Goal: Task Accomplishment & Management: Manage account settings

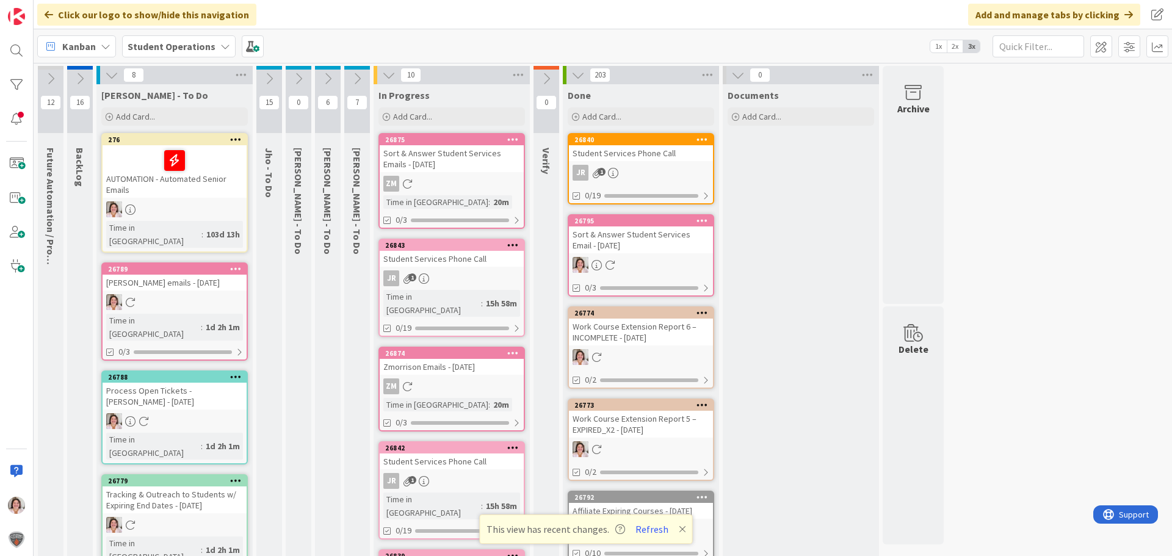
click at [269, 81] on icon at bounding box center [268, 78] width 13 height 13
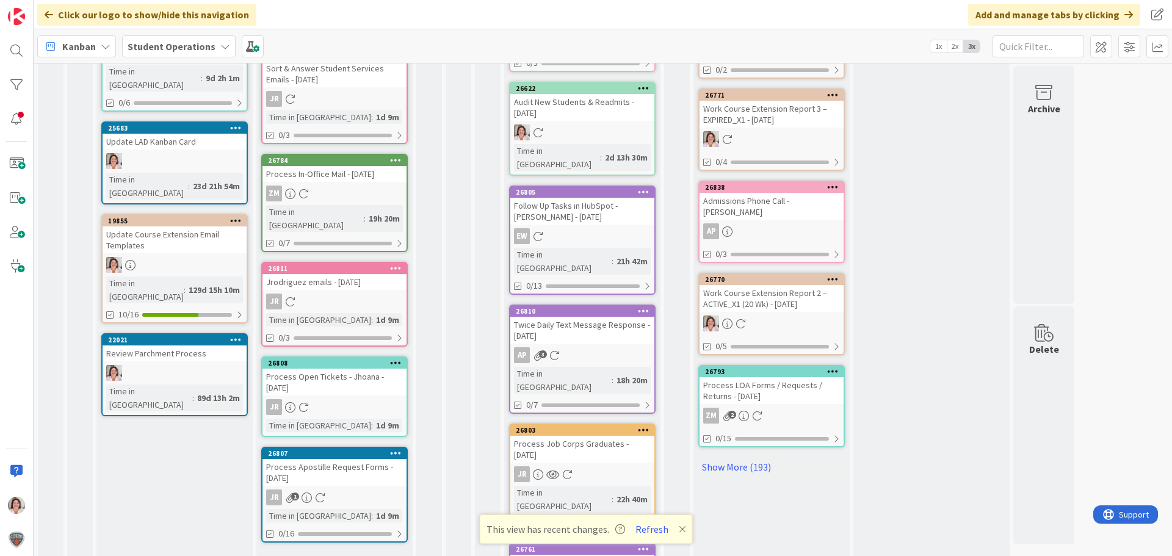
scroll to position [594, 0]
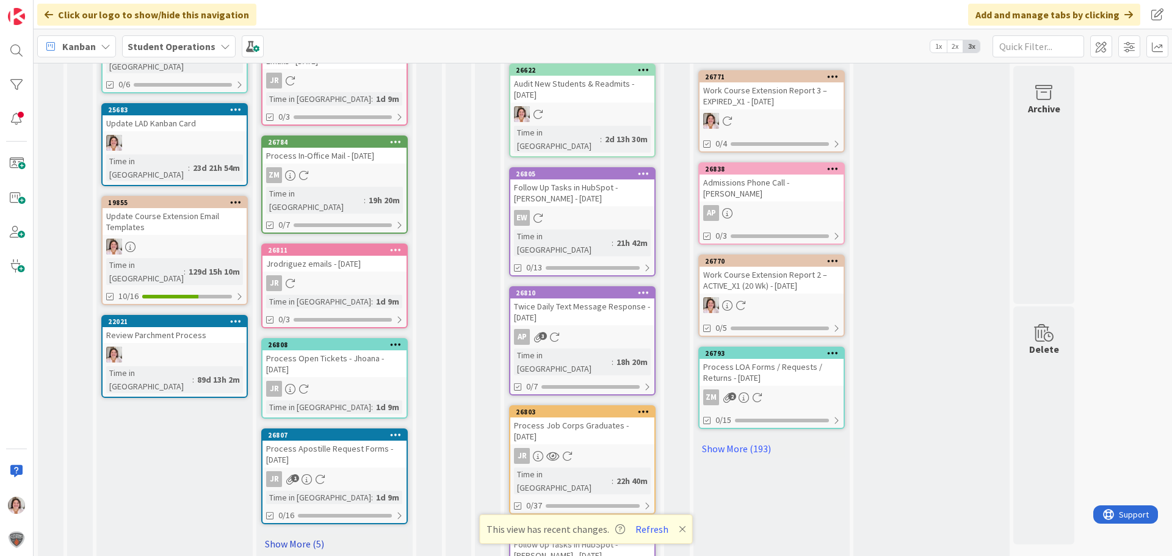
click at [291, 534] on link "Show More (5)" at bounding box center [334, 544] width 146 height 20
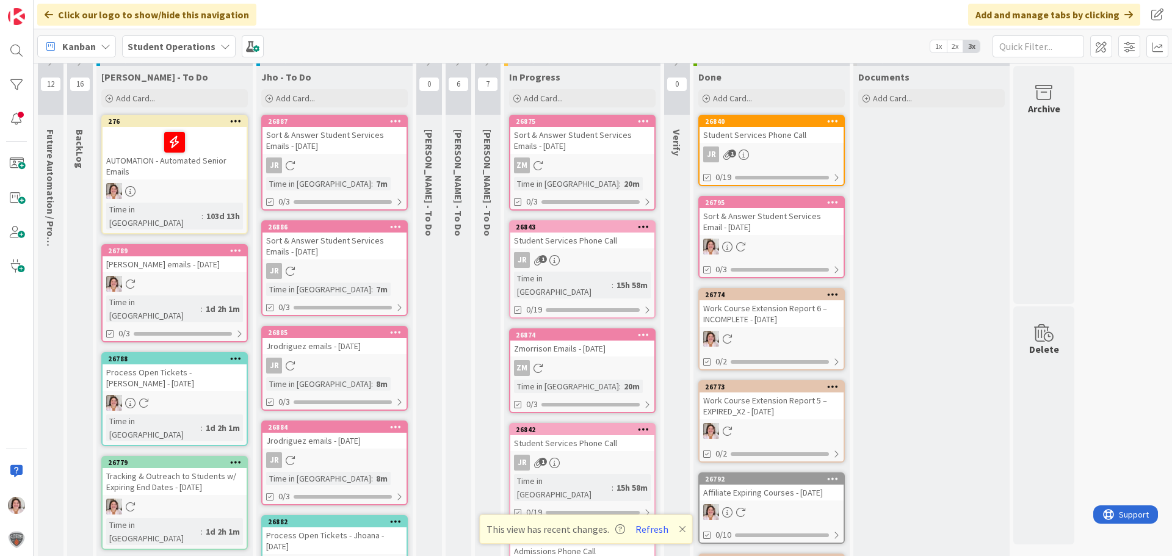
scroll to position [0, 0]
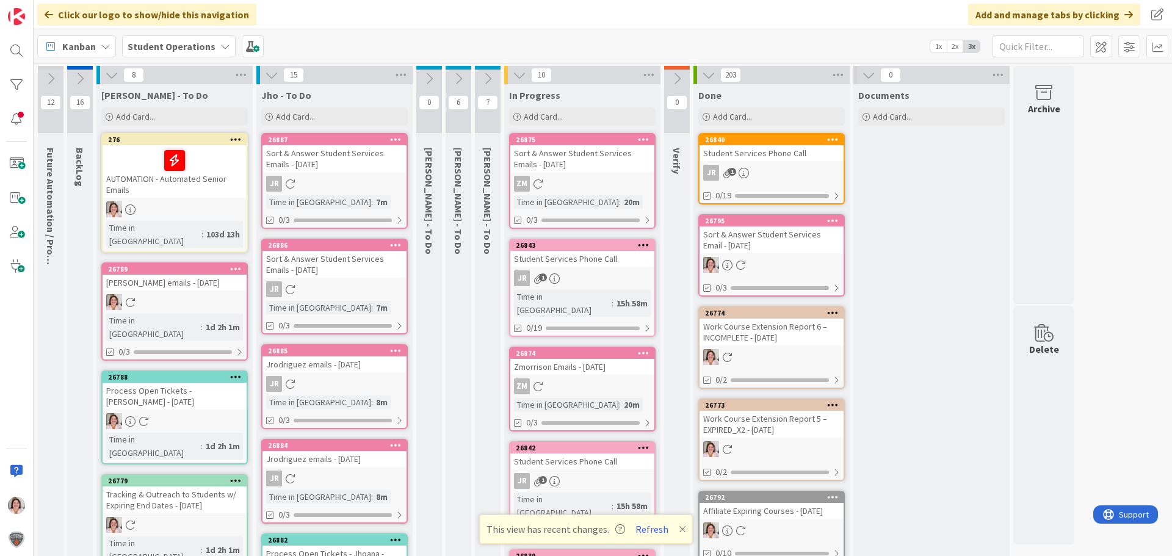
click at [463, 80] on icon at bounding box center [458, 78] width 13 height 13
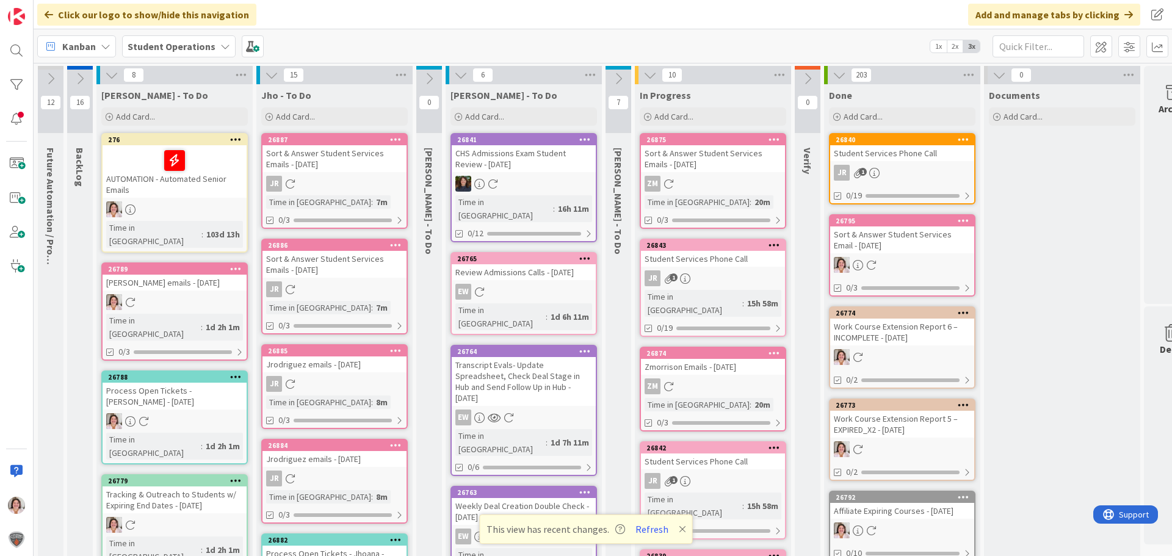
click at [586, 140] on icon at bounding box center [585, 139] width 12 height 9
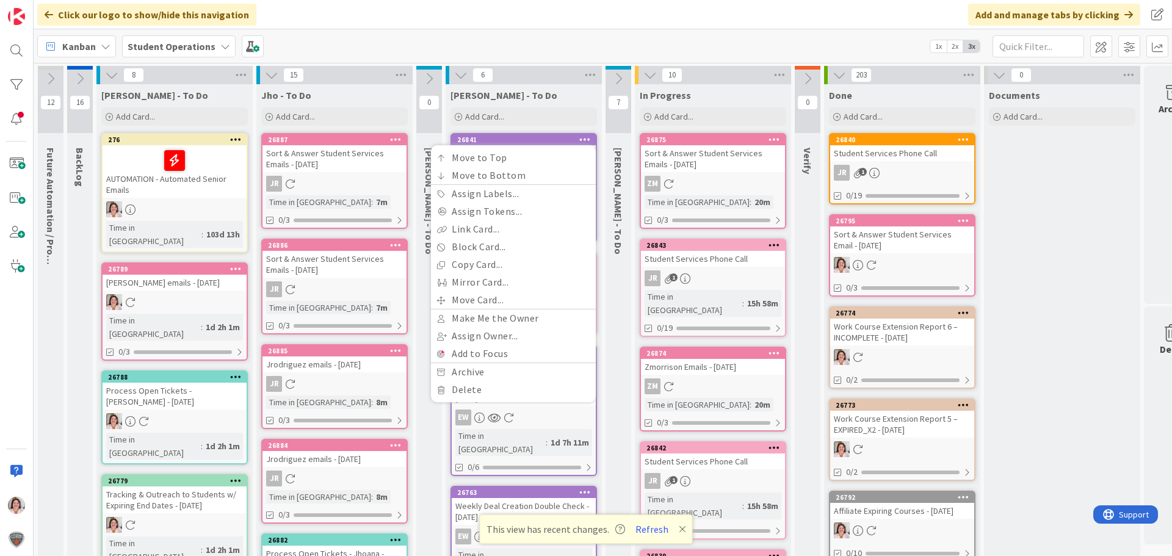
click at [563, 36] on div "Kanban Student Operations 1x 2x 3x" at bounding box center [603, 46] width 1138 height 34
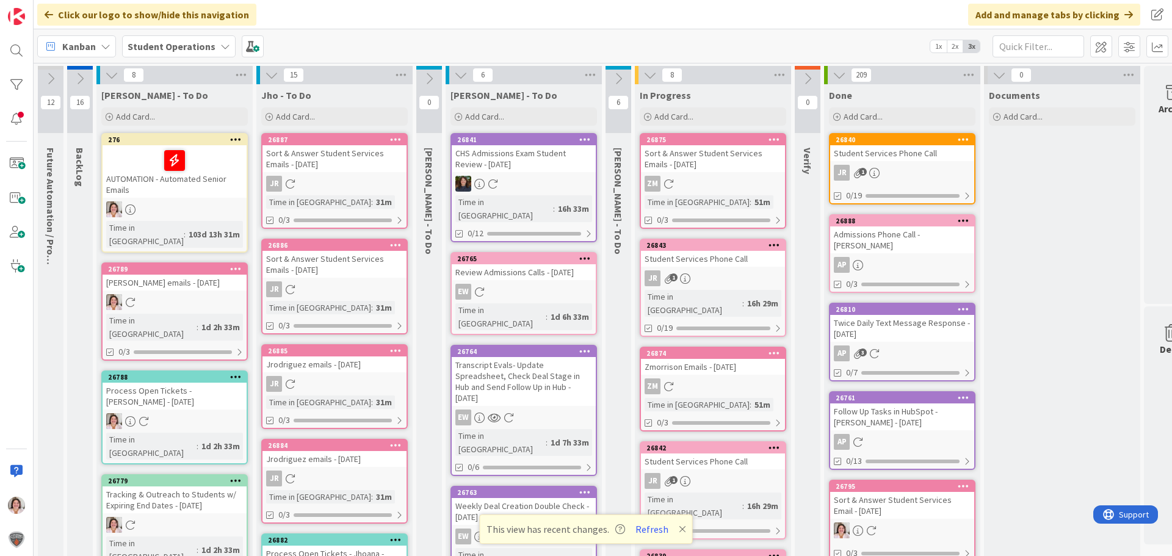
click at [461, 71] on icon at bounding box center [460, 74] width 13 height 13
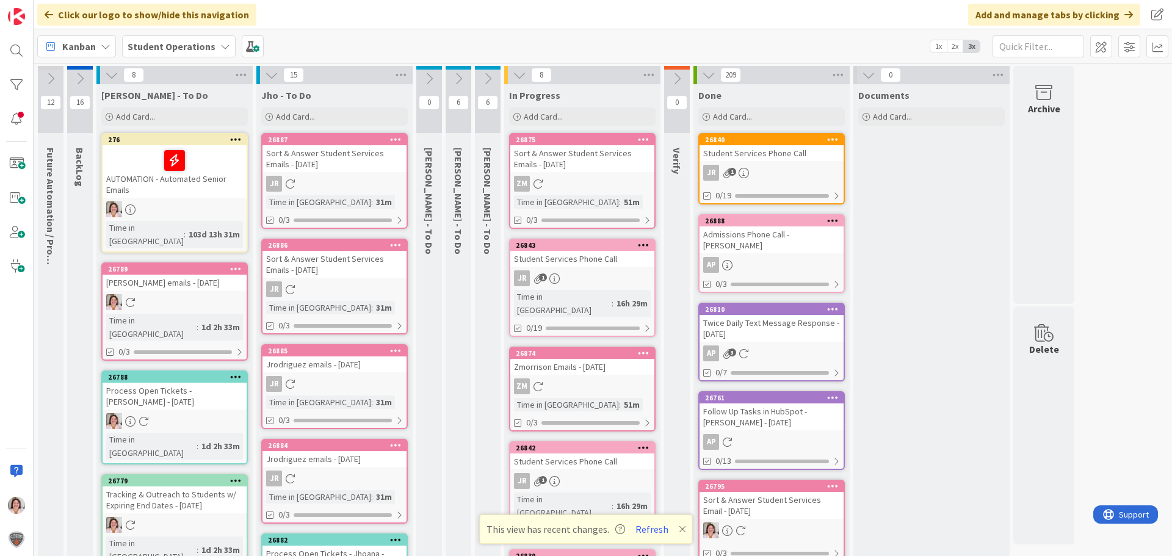
click at [273, 75] on icon at bounding box center [271, 74] width 13 height 13
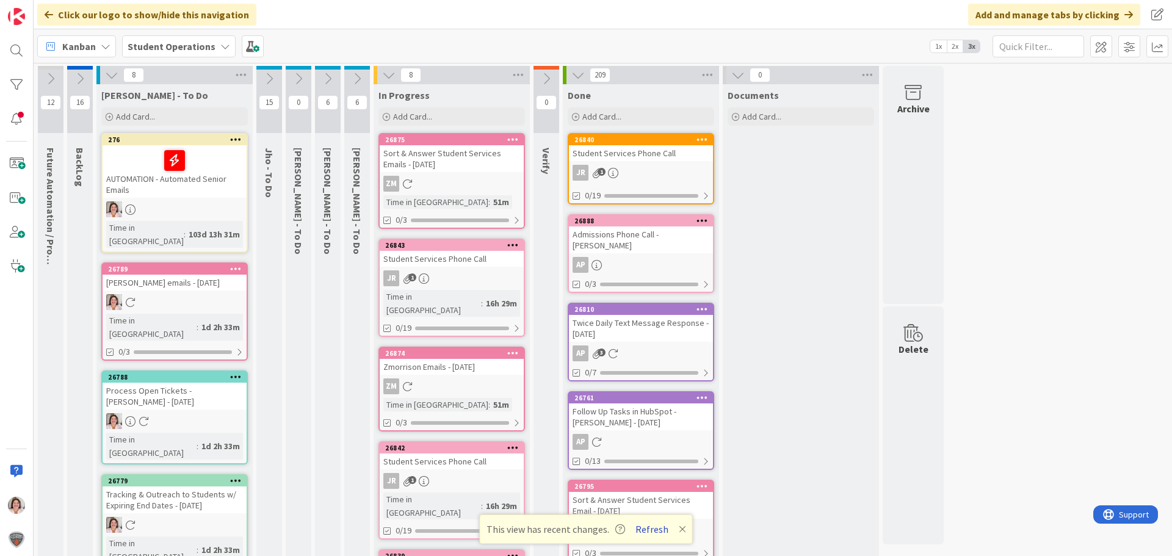
click at [655, 530] on button "Refresh" at bounding box center [651, 529] width 41 height 16
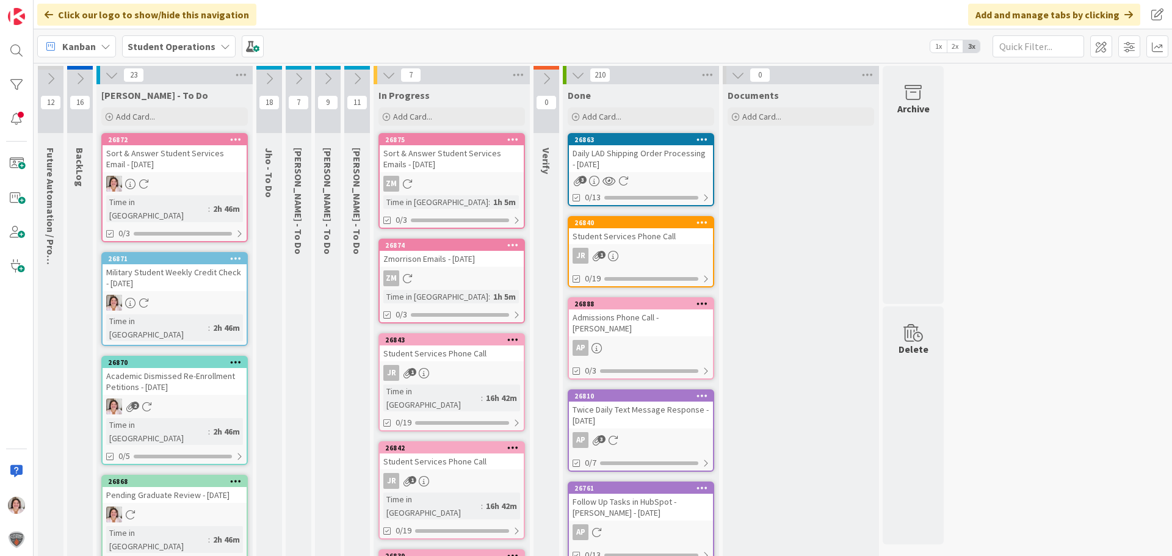
click at [239, 254] on icon at bounding box center [236, 258] width 12 height 9
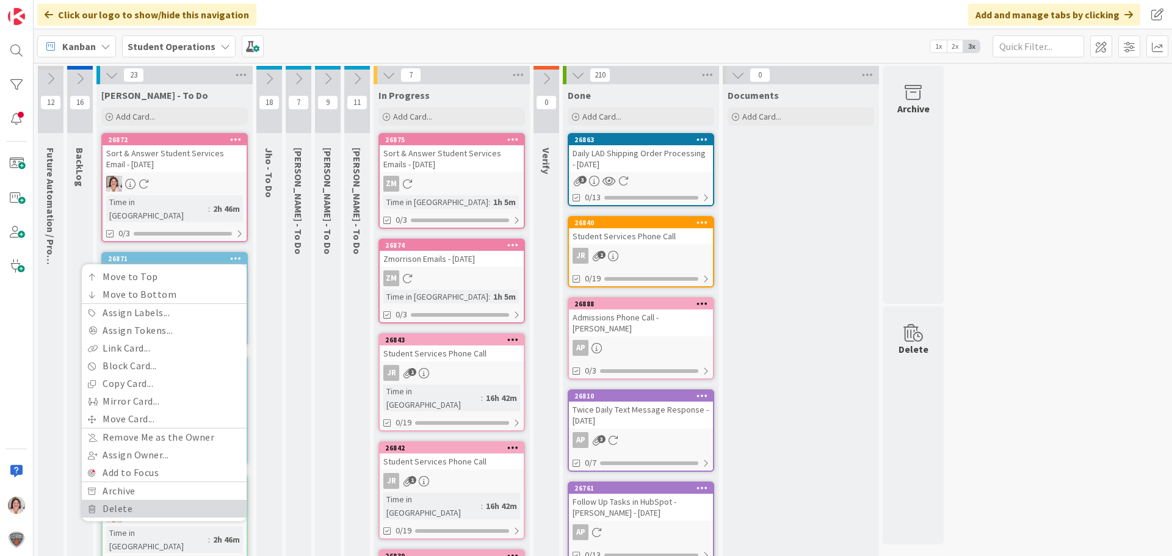
click at [143, 500] on link "Delete" at bounding box center [164, 509] width 165 height 18
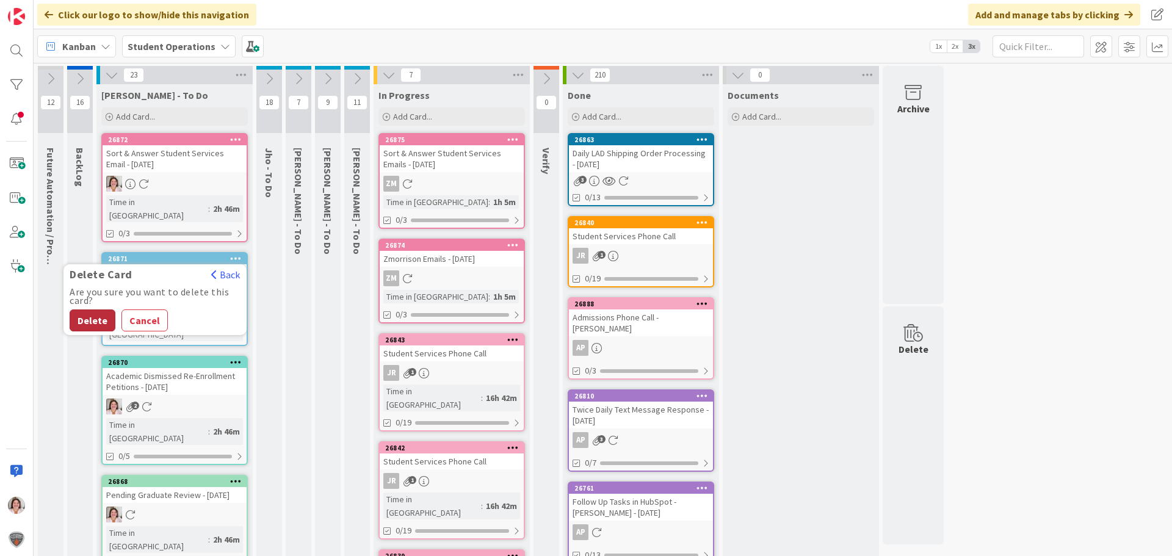
click at [93, 309] on button "Delete" at bounding box center [93, 320] width 46 height 22
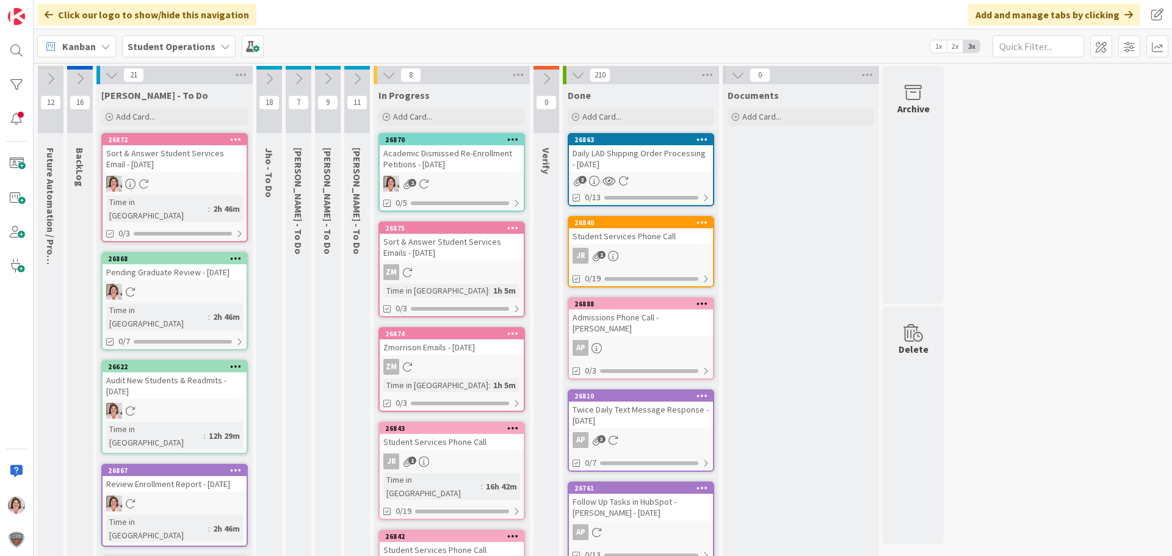
click at [450, 167] on div "Academic Dismissed Re-Enrollment Petitions - [DATE]" at bounding box center [452, 158] width 144 height 27
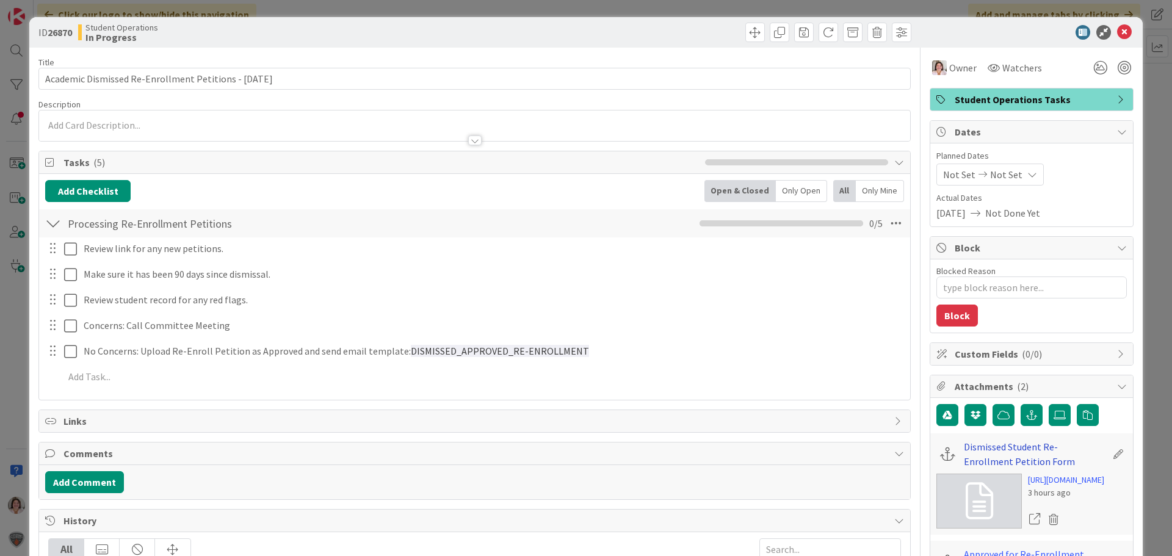
click at [976, 446] on link "Dismissed Student Re-Enrollment Petition Form" at bounding box center [1035, 453] width 142 height 29
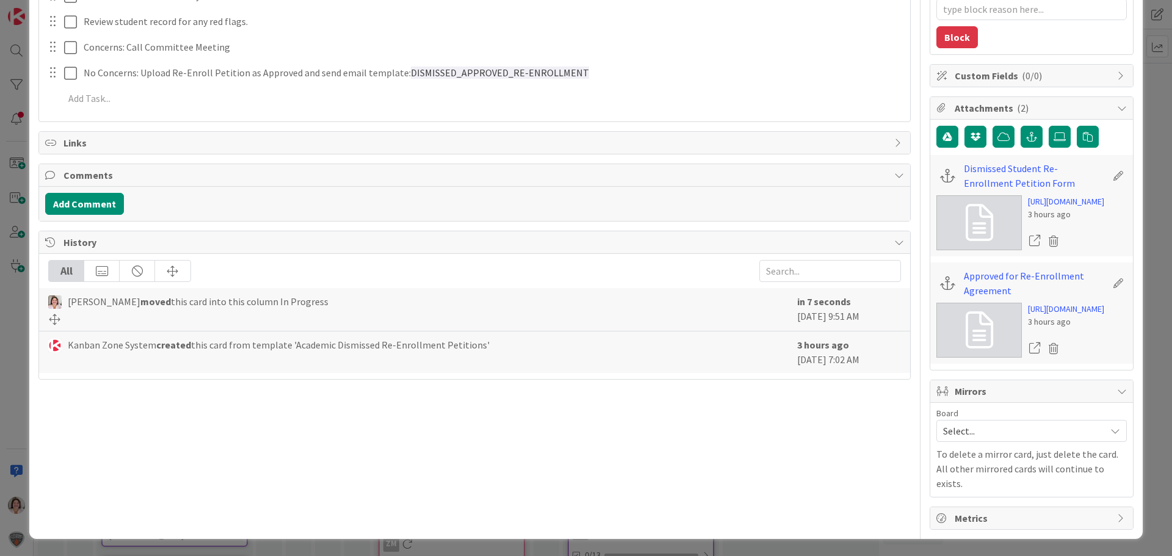
scroll to position [366, 0]
click at [987, 281] on link "Approved for Re-Enrollment Agreement" at bounding box center [1035, 283] width 142 height 29
type textarea "x"
